Goal: Task Accomplishment & Management: Manage account settings

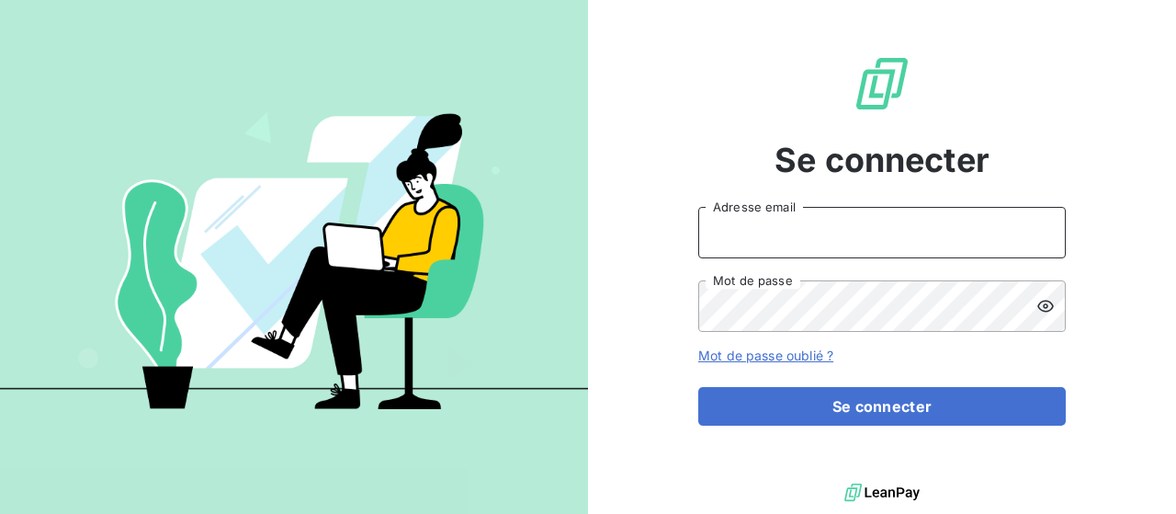
click at [774, 234] on input "Adresse email" at bounding box center [882, 232] width 368 height 51
type input "[PERSON_NAME][EMAIL_ADDRESS][DOMAIN_NAME]"
drag, startPoint x: 1002, startPoint y: 3, endPoint x: 686, endPoint y: 291, distance: 427.3
click at [686, 291] on div "Se connecter [PERSON_NAME][EMAIL_ADDRESS][DOMAIN_NAME] Adresse email Mot de pas…" at bounding box center [882, 239] width 588 height 479
drag, startPoint x: 1011, startPoint y: 1, endPoint x: 667, endPoint y: 383, distance: 514.0
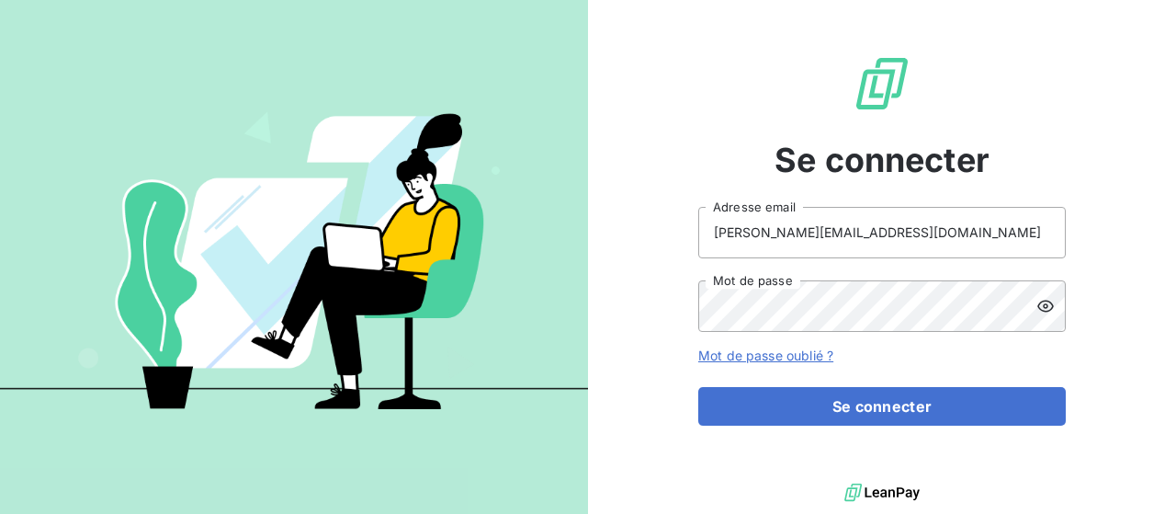
click at [667, 383] on div "Se connecter [PERSON_NAME][EMAIL_ADDRESS][DOMAIN_NAME] Adresse email Mot de pas…" at bounding box center [882, 239] width 588 height 479
